Goal: Register for event/course

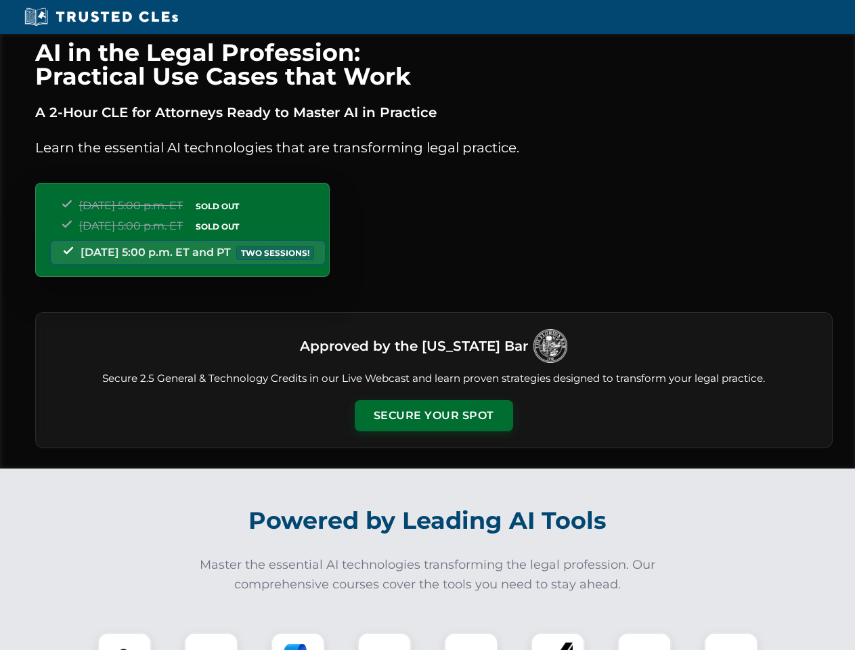
click at [433, 416] on button "Secure Your Spot" at bounding box center [434, 415] width 158 height 31
click at [125, 641] on img at bounding box center [124, 659] width 39 height 39
